Goal: Navigation & Orientation: Find specific page/section

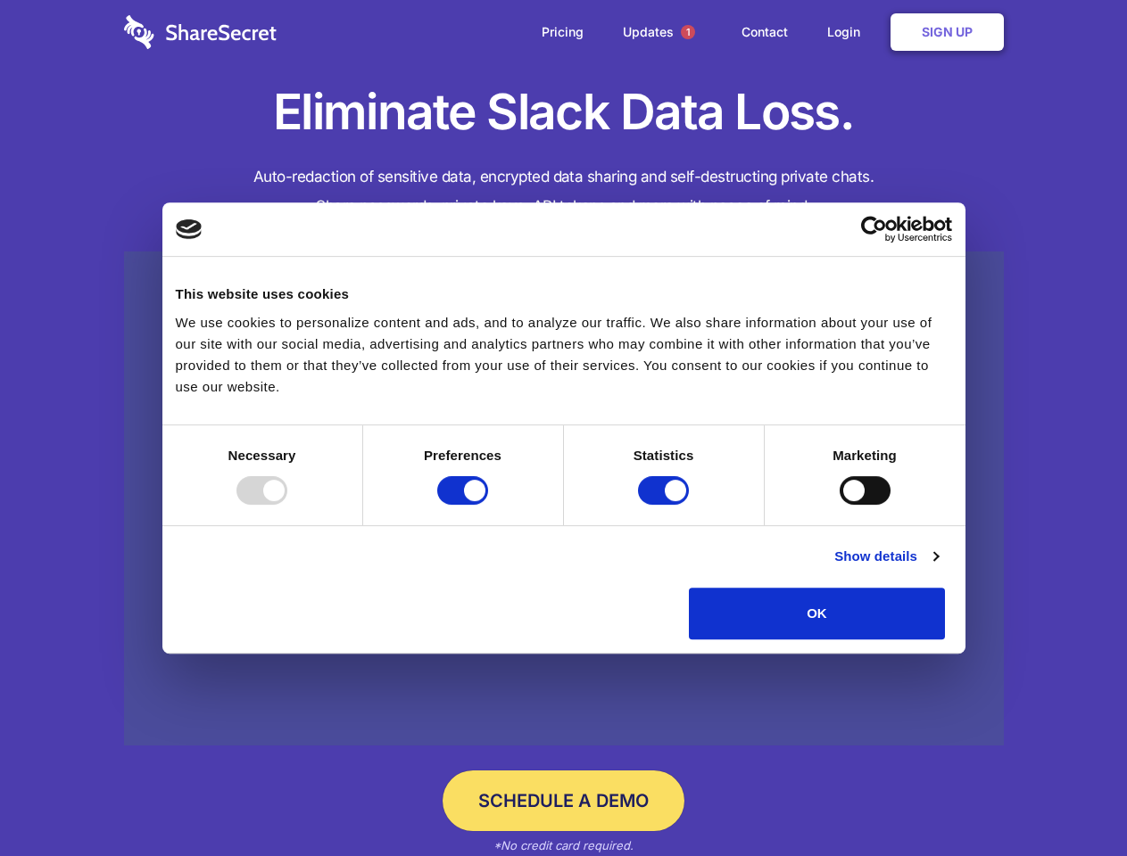
click at [287, 505] on div at bounding box center [261, 490] width 51 height 29
click at [488, 505] on input "Preferences" at bounding box center [462, 490] width 51 height 29
checkbox input "false"
click at [666, 505] on input "Statistics" at bounding box center [663, 490] width 51 height 29
checkbox input "false"
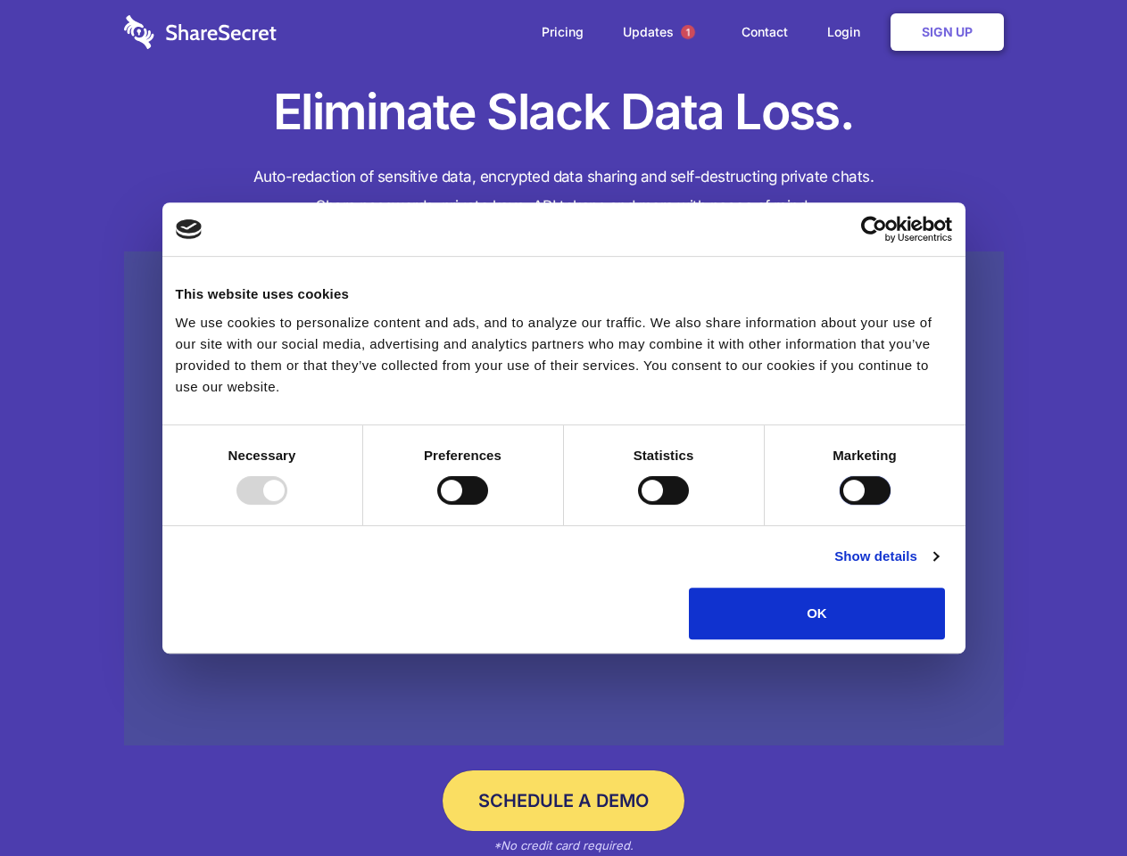
click at [839, 505] on input "Marketing" at bounding box center [864, 490] width 51 height 29
checkbox input "true"
click at [938, 567] on link "Show details" at bounding box center [885, 556] width 103 height 21
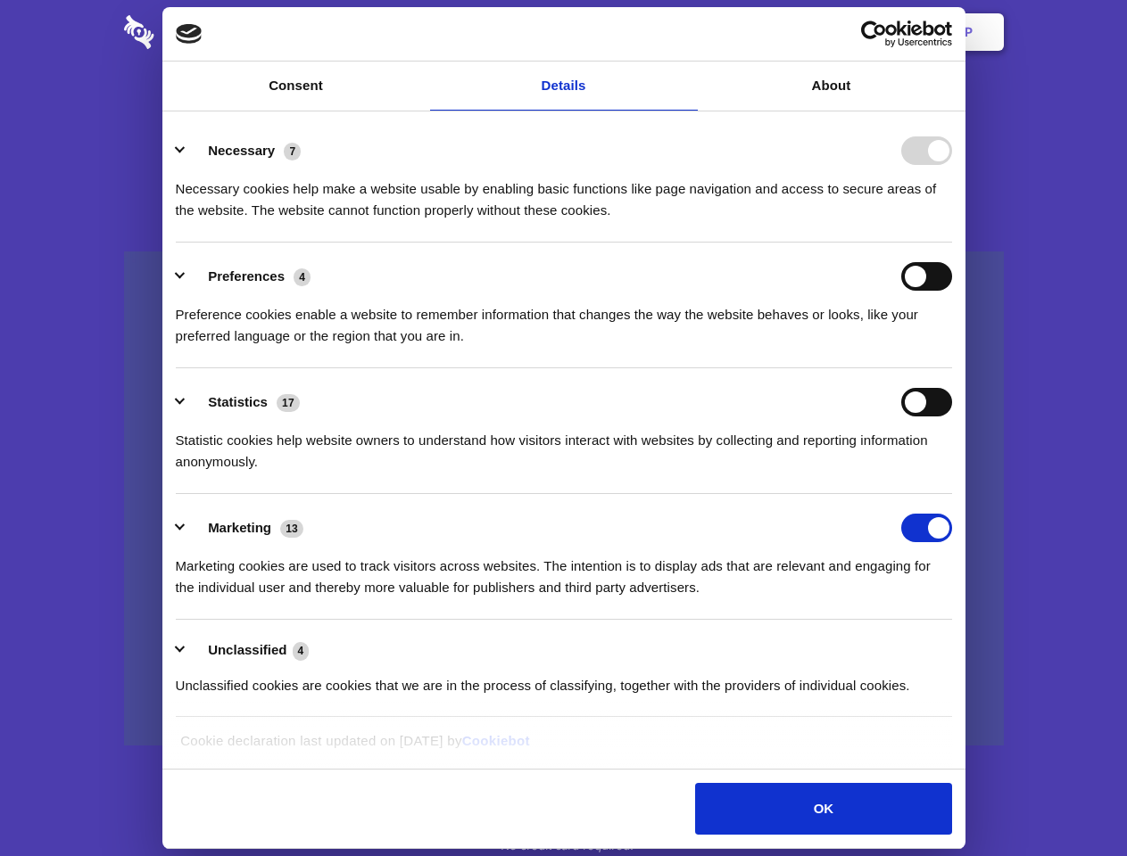
click at [952, 243] on li "Necessary 7 Necessary cookies help make a website usable by enabling basic func…" at bounding box center [564, 180] width 776 height 126
click at [687, 32] on span "1" at bounding box center [688, 32] width 14 height 14
